Goal: Task Accomplishment & Management: Use online tool/utility

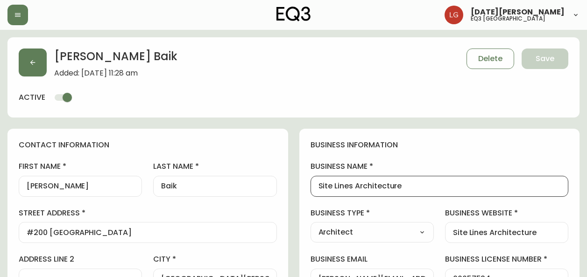
select select "BC"
select select "CA"
select select "CA_EN"
select select "Other"
select select "Architect"
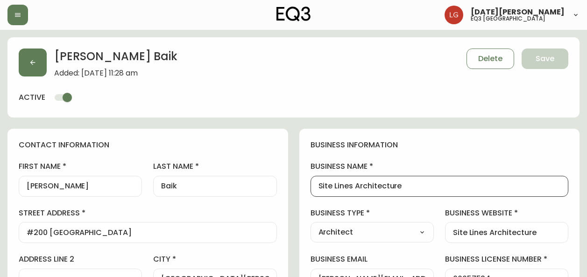
select select "cjw10z96p001r6gs00juufhhe"
select select "false"
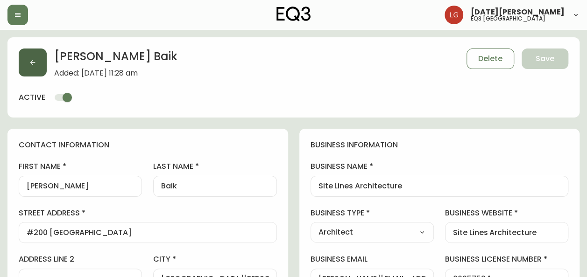
click at [37, 56] on button "button" at bounding box center [33, 63] width 28 height 28
click at [19, 15] on icon "button" at bounding box center [17, 14] width 7 height 7
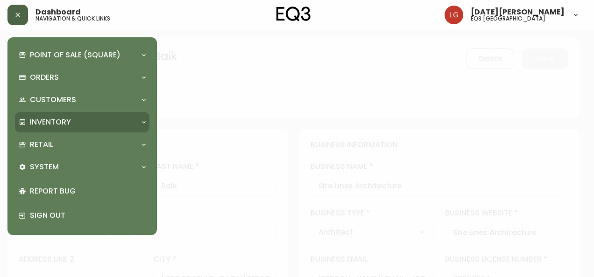
click at [46, 118] on p "Inventory" at bounding box center [50, 122] width 41 height 10
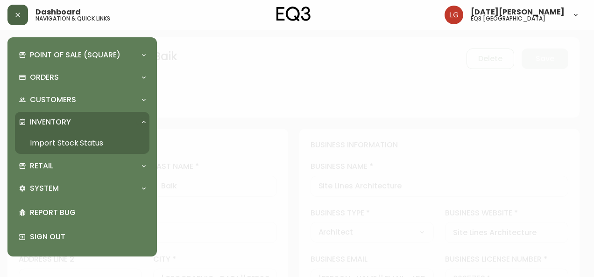
click at [81, 140] on link "Import Stock Status" at bounding box center [82, 143] width 135 height 21
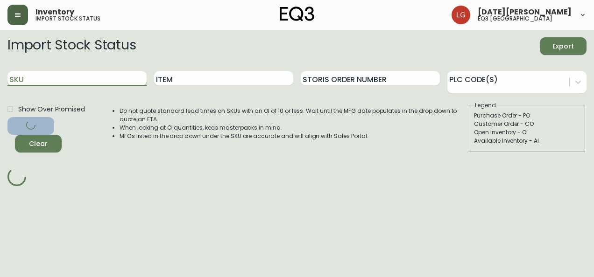
click at [78, 76] on input "SKU" at bounding box center [76, 78] width 139 height 15
paste input "7050-347-13-A"
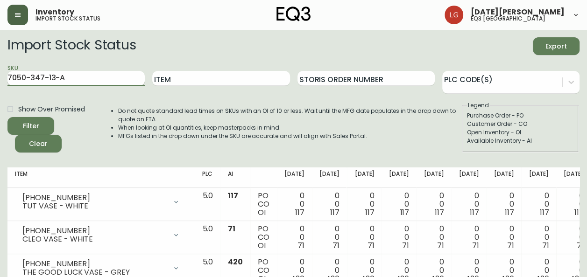
click at [7, 117] on button "Filter" at bounding box center [30, 126] width 47 height 18
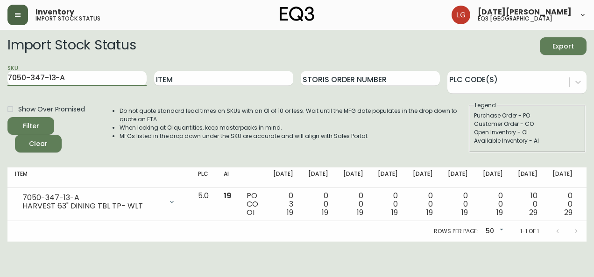
drag, startPoint x: 77, startPoint y: 78, endPoint x: -2, endPoint y: 65, distance: 79.4
click at [0, 65] on html "Inventory import stock status Lucia Guzman eq3 vancouver Import Stock Status Ex…" at bounding box center [297, 121] width 594 height 242
paste input "B"
click at [7, 117] on button "Filter" at bounding box center [30, 126] width 47 height 18
drag, startPoint x: 81, startPoint y: 78, endPoint x: 0, endPoint y: 60, distance: 82.7
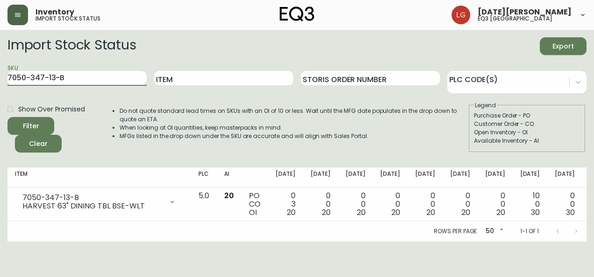
click at [0, 64] on html "Inventory import stock status Lucia Guzman eq3 vancouver Import Stock Status Ex…" at bounding box center [297, 121] width 594 height 242
paste input "8-13"
click at [7, 117] on button "Filter" at bounding box center [30, 126] width 47 height 18
drag, startPoint x: 84, startPoint y: 78, endPoint x: -2, endPoint y: 56, distance: 88.7
click at [0, 56] on html "Inventory import stock status Lucia Guzman eq3 vancouver Import Stock Status Ex…" at bounding box center [297, 121] width 594 height 242
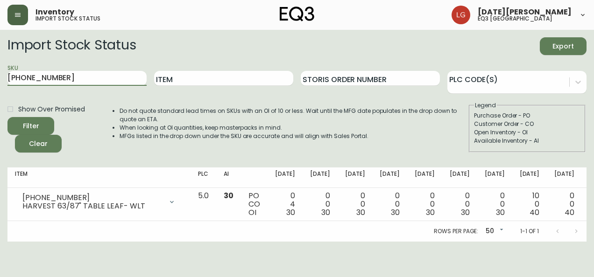
paste input "50-13-A"
click at [7, 117] on button "Filter" at bounding box center [30, 126] width 47 height 18
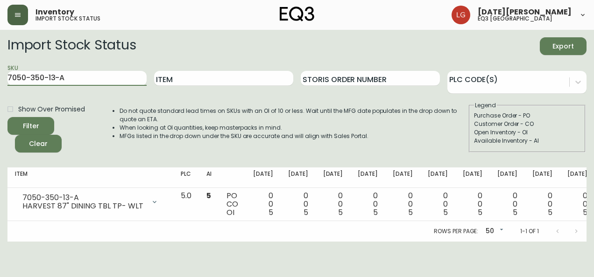
drag, startPoint x: 77, startPoint y: 78, endPoint x: 0, endPoint y: 59, distance: 79.3
click at [0, 59] on html "Inventory import stock status Lucia Guzman eq3 vancouver Import Stock Status Ex…" at bounding box center [297, 121] width 594 height 242
paste input "B"
click at [7, 117] on button "Filter" at bounding box center [30, 126] width 47 height 18
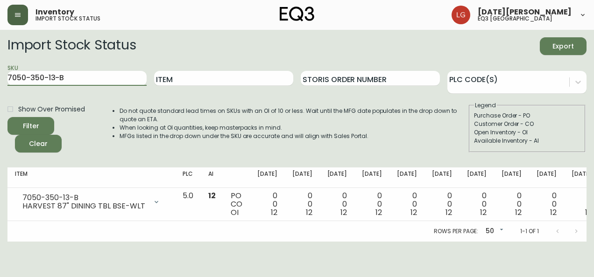
drag, startPoint x: 80, startPoint y: 78, endPoint x: 0, endPoint y: 52, distance: 83.9
click at [0, 57] on html "Inventory import stock status Lucia Guzman eq3 vancouver Import Stock Status Ex…" at bounding box center [297, 121] width 594 height 242
paste input "48-13"
type input "7050-348-13"
click at [7, 117] on button "Filter" at bounding box center [30, 126] width 47 height 18
